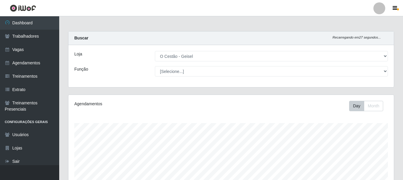
select select "224"
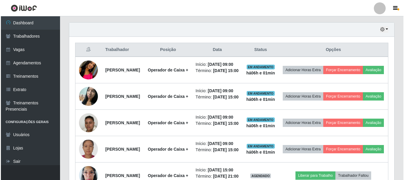
scroll to position [123, 325]
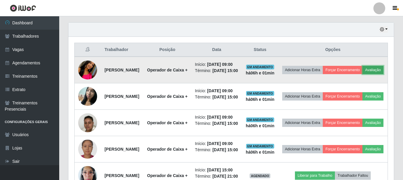
click at [362, 74] on button "Avaliação" at bounding box center [372, 70] width 21 height 8
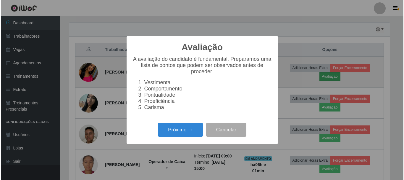
scroll to position [123, 322]
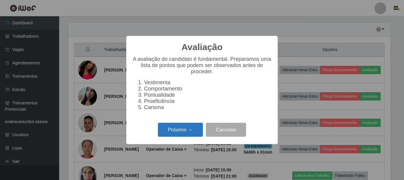
click at [194, 133] on button "Próximo →" at bounding box center [180, 130] width 45 height 14
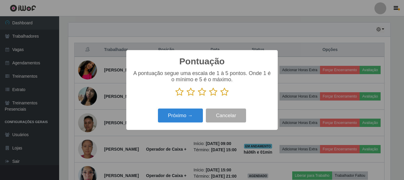
scroll to position [295884, 295685]
click at [225, 91] on icon at bounding box center [225, 91] width 8 height 9
click at [221, 96] on input "radio" at bounding box center [221, 96] width 0 height 0
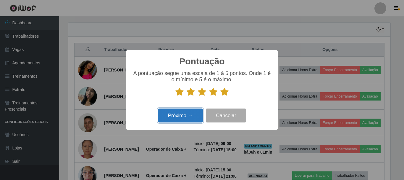
click at [182, 115] on button "Próximo →" at bounding box center [180, 115] width 45 height 14
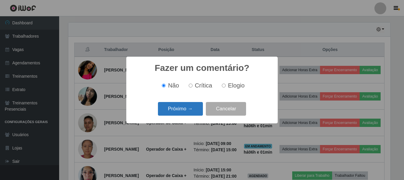
click at [189, 109] on button "Próximo →" at bounding box center [180, 109] width 45 height 14
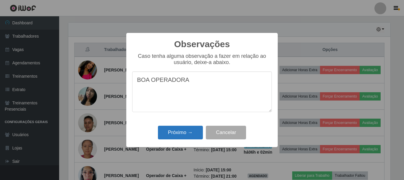
type textarea "BOA OPERADORA"
click at [173, 130] on button "Próximo →" at bounding box center [180, 133] width 45 height 14
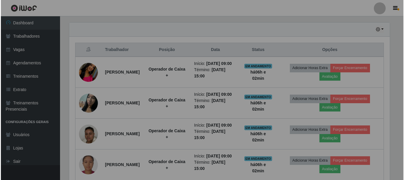
scroll to position [123, 325]
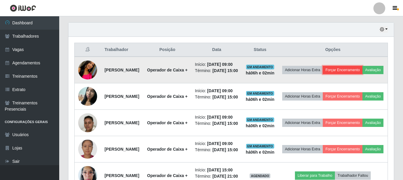
click at [353, 67] on button "Forçar Encerramento" at bounding box center [343, 70] width 40 height 8
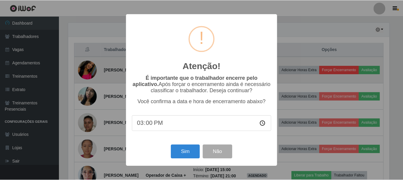
scroll to position [123, 322]
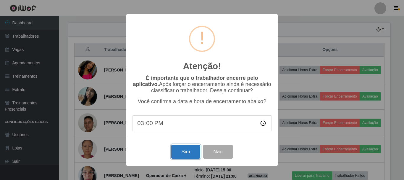
click at [184, 155] on button "Sim" at bounding box center [185, 151] width 29 height 14
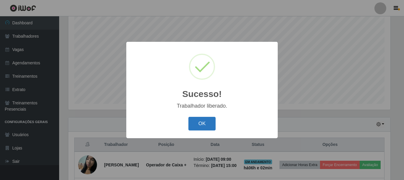
click at [203, 122] on button "OK" at bounding box center [203, 124] width 28 height 14
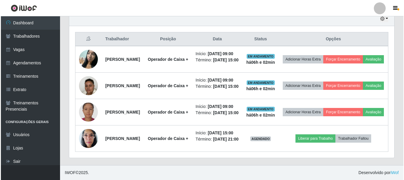
scroll to position [226, 0]
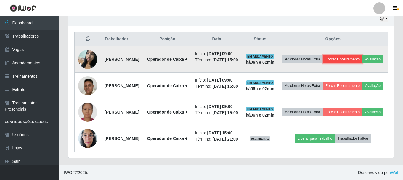
click at [350, 55] on button "Forçar Encerramento" at bounding box center [343, 59] width 40 height 8
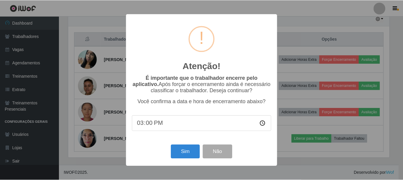
scroll to position [123, 322]
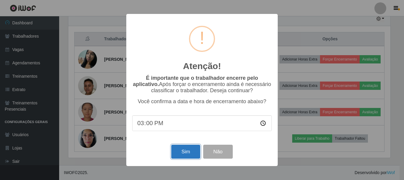
click at [189, 152] on button "Sim" at bounding box center [185, 151] width 29 height 14
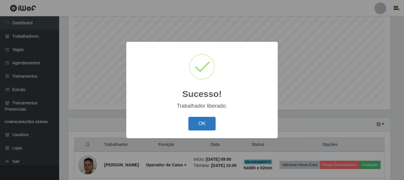
click at [206, 122] on button "OK" at bounding box center [203, 124] width 28 height 14
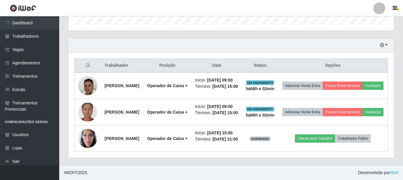
scroll to position [197, 0]
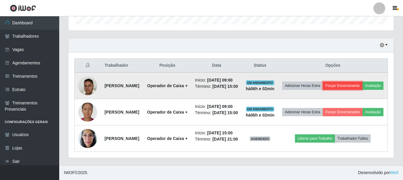
click at [349, 81] on button "Forçar Encerramento" at bounding box center [343, 85] width 40 height 8
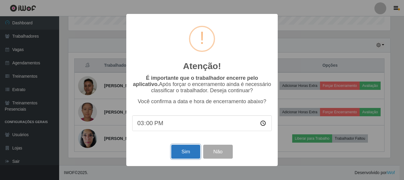
click at [190, 149] on button "Sim" at bounding box center [185, 151] width 29 height 14
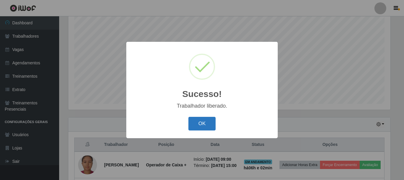
click at [204, 123] on button "OK" at bounding box center [203, 124] width 28 height 14
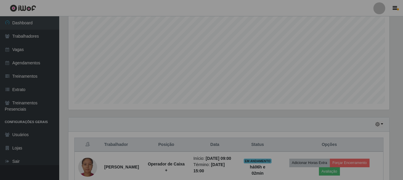
scroll to position [0, 0]
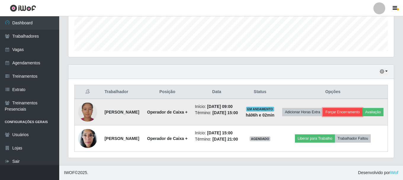
click at [347, 108] on button "Forçar Encerramento" at bounding box center [343, 112] width 40 height 8
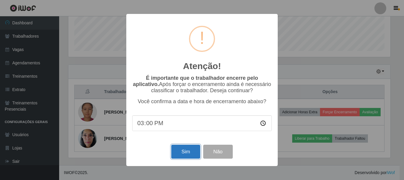
click at [185, 153] on button "Sim" at bounding box center [185, 151] width 29 height 14
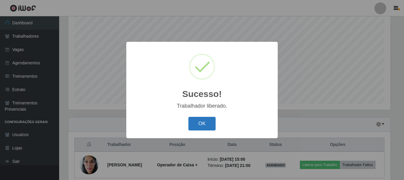
click at [209, 123] on button "OK" at bounding box center [203, 124] width 28 height 14
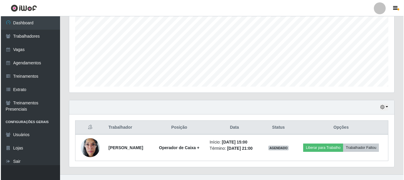
scroll to position [134, 0]
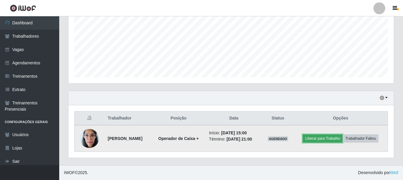
click at [326, 139] on button "Liberar para Trabalho" at bounding box center [323, 138] width 40 height 8
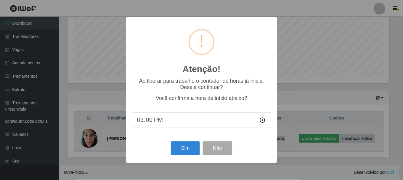
scroll to position [123, 322]
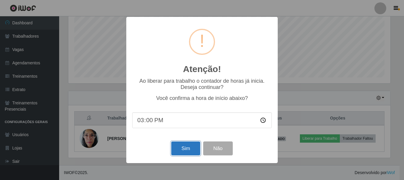
click at [182, 151] on button "Sim" at bounding box center [185, 148] width 29 height 14
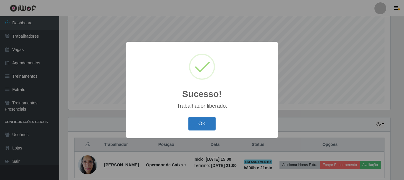
click at [200, 122] on button "OK" at bounding box center [203, 124] width 28 height 14
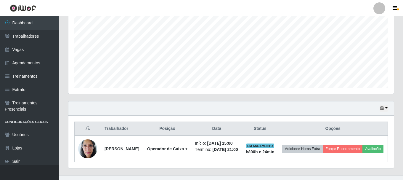
scroll to position [139, 0]
